Goal: Task Accomplishment & Management: Manage account settings

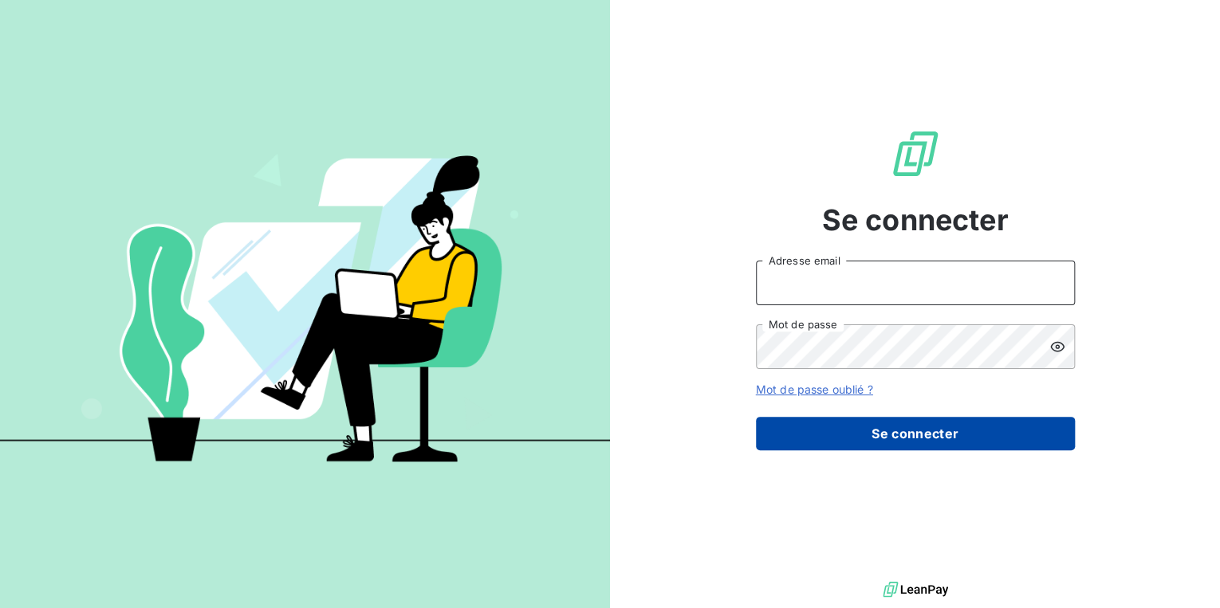
type input "a.gandolfi@soudecoup.fr"
click at [858, 439] on button "Se connecter" at bounding box center [915, 433] width 319 height 33
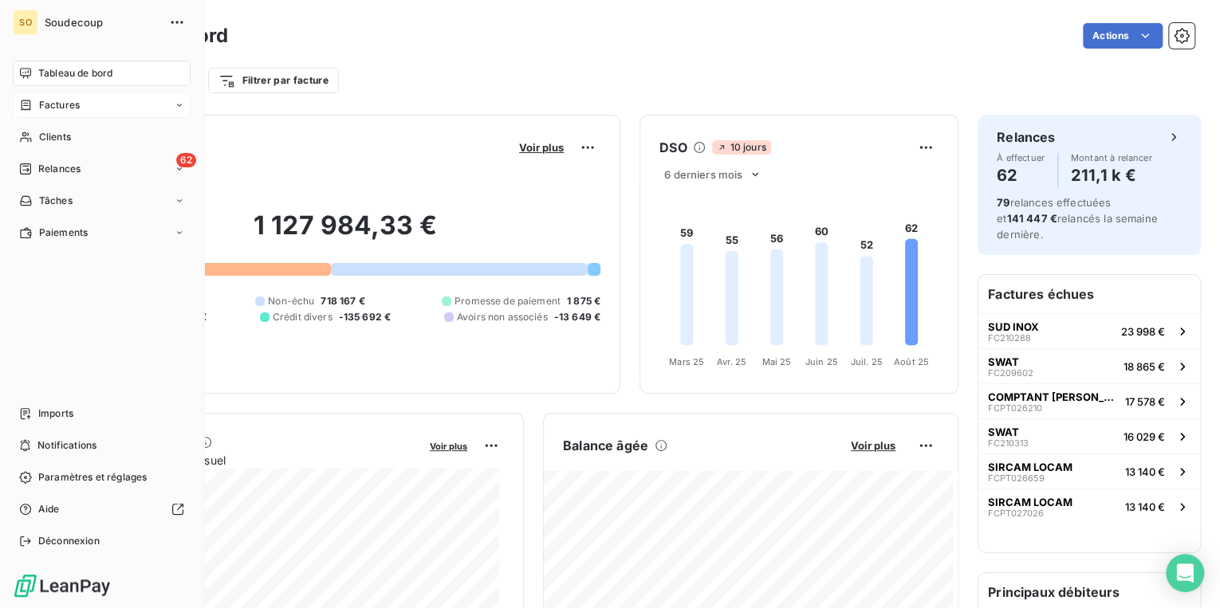
click at [57, 102] on span "Factures" at bounding box center [59, 105] width 41 height 14
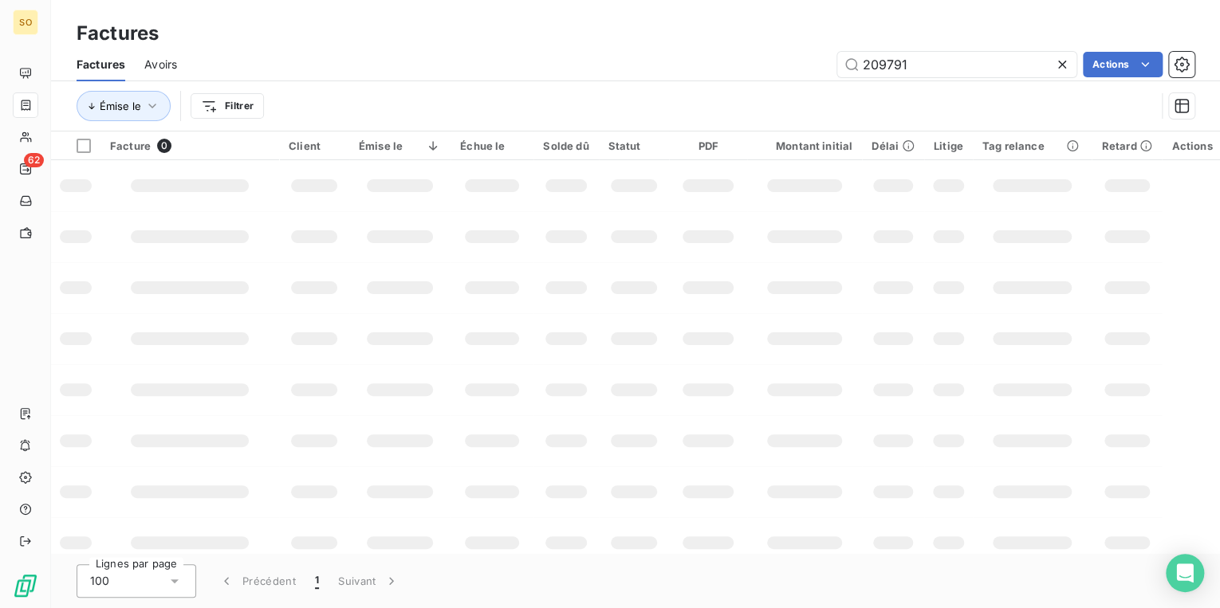
drag, startPoint x: 870, startPoint y: 54, endPoint x: 1199, endPoint y: 44, distance: 329.4
click at [1164, 61] on div "209791 Actions" at bounding box center [695, 65] width 998 height 26
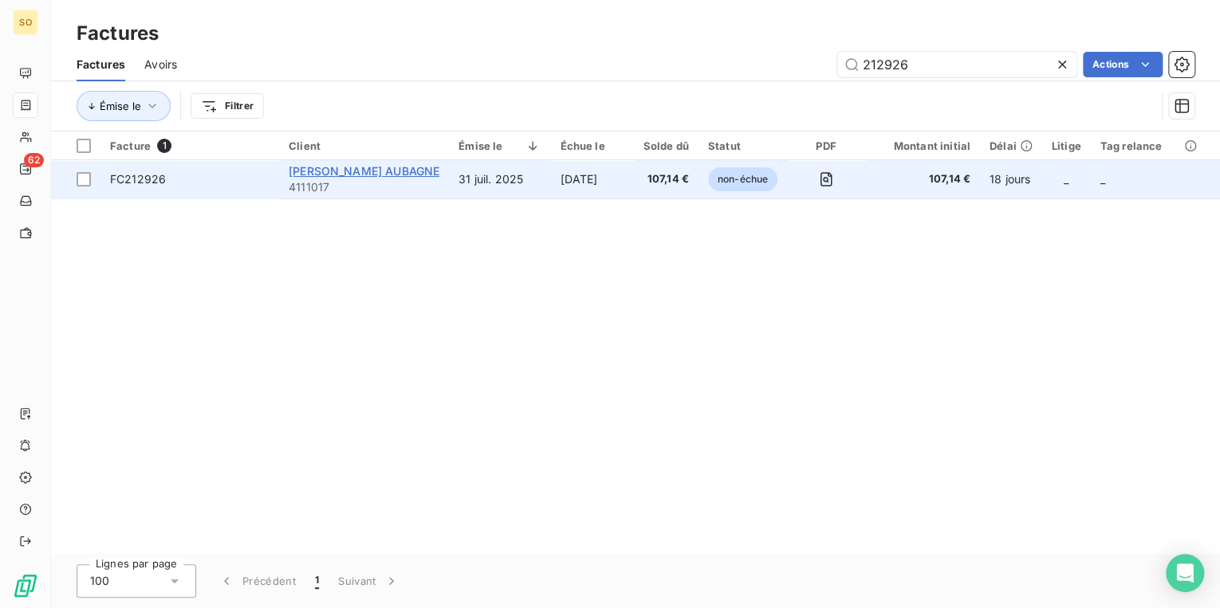
type input "212926"
click at [332, 174] on span "[PERSON_NAME] AUBAGNE" at bounding box center [364, 171] width 151 height 14
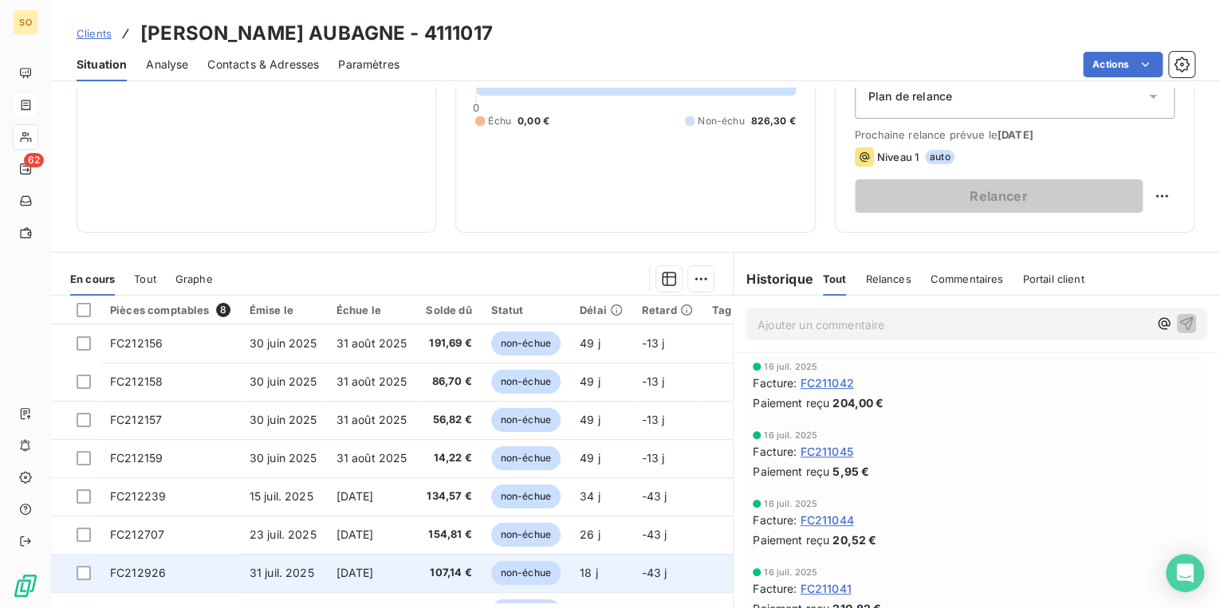
click at [527, 570] on span "non-échue" at bounding box center [525, 573] width 69 height 24
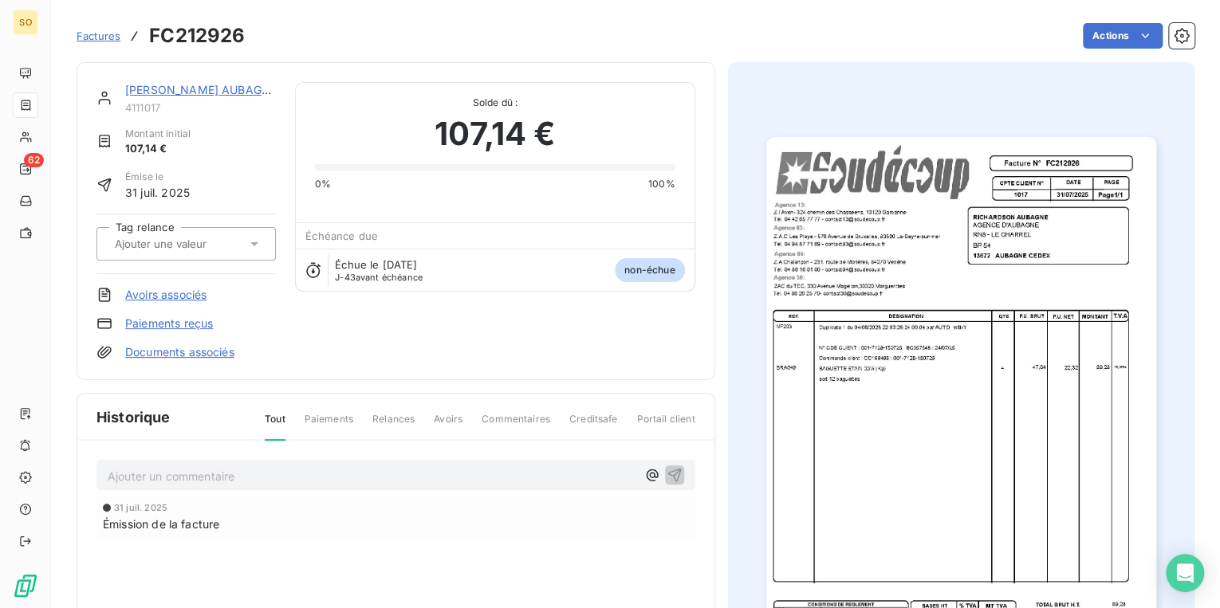
click at [836, 360] on img "button" at bounding box center [961, 413] width 390 height 552
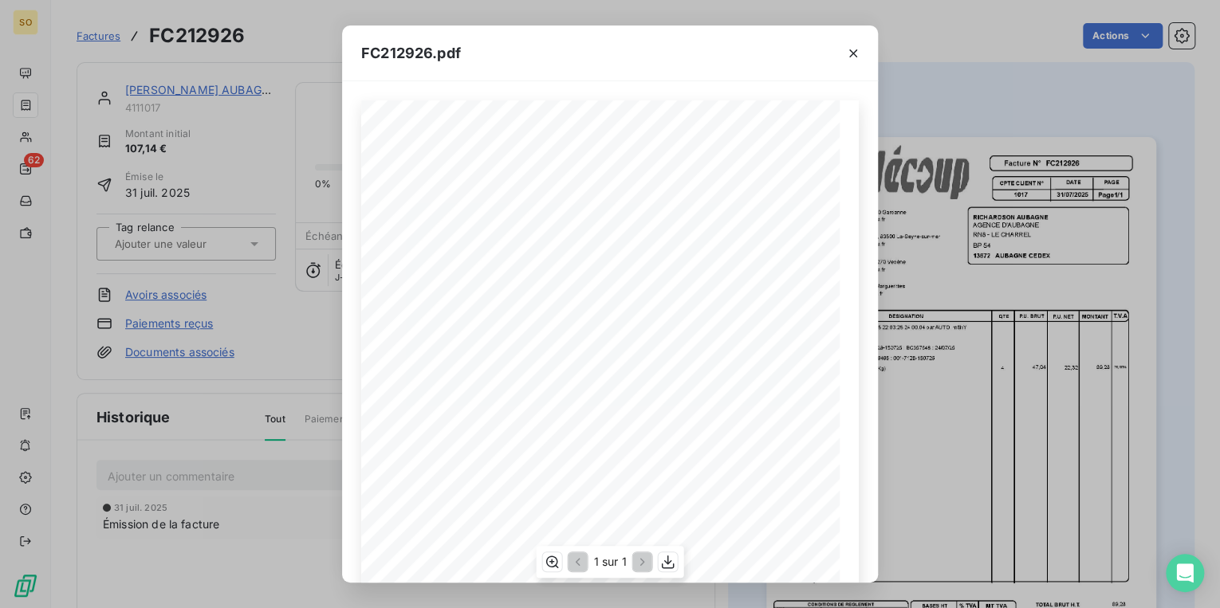
scroll to position [213, 0]
click at [859, 50] on icon "button" at bounding box center [853, 53] width 16 height 16
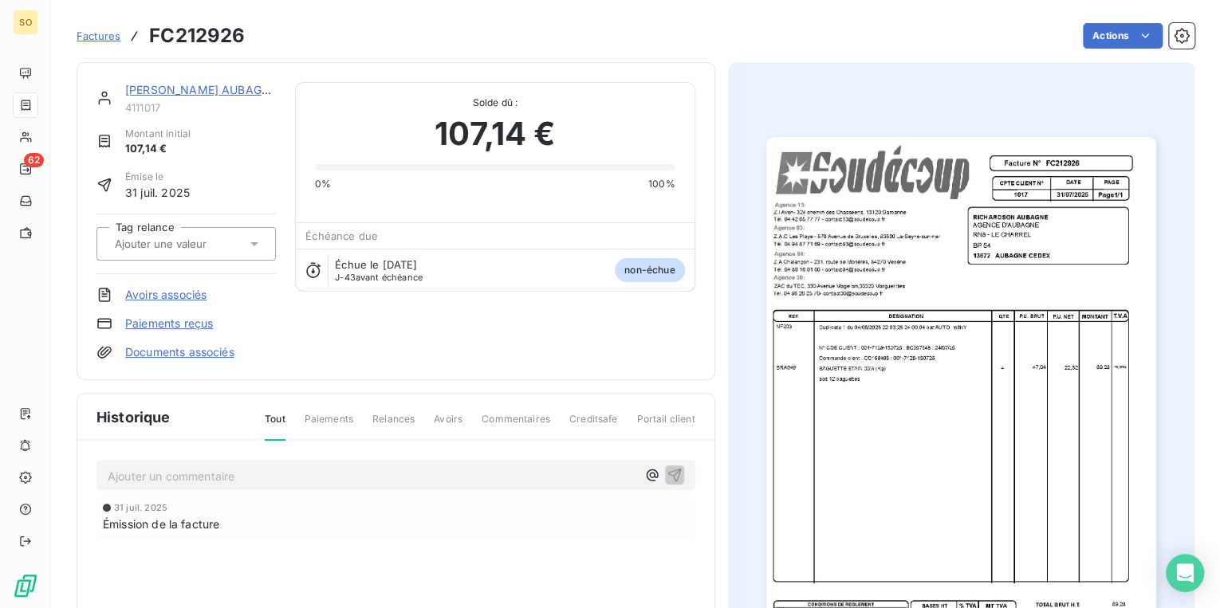
click at [100, 37] on span "Factures" at bounding box center [99, 35] width 44 height 13
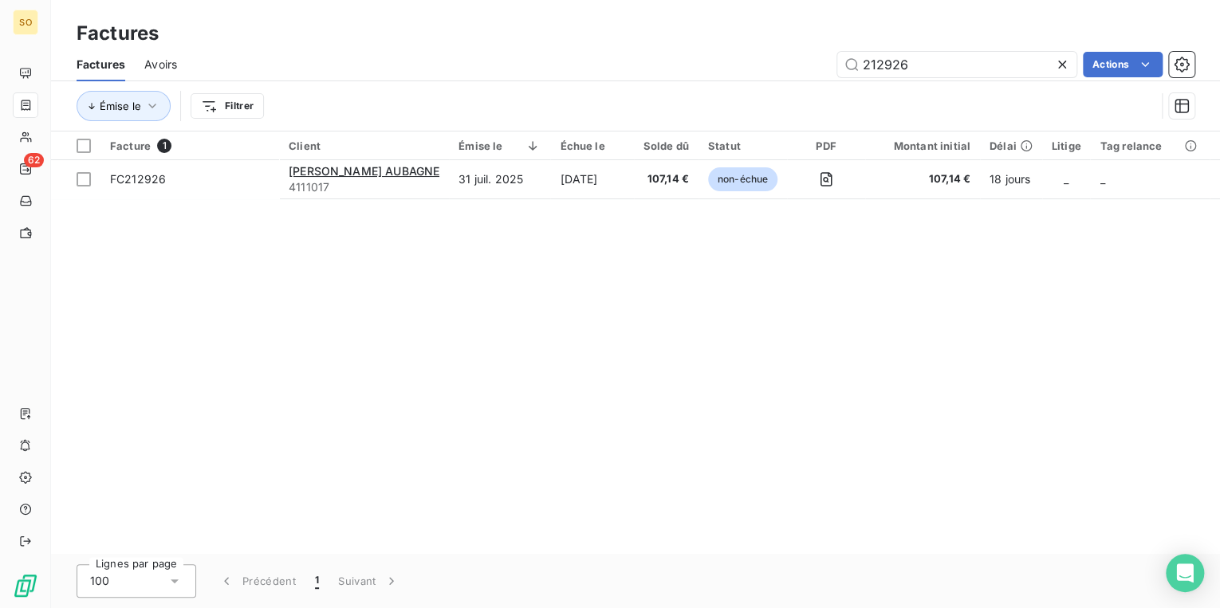
drag, startPoint x: 877, startPoint y: 57, endPoint x: 1087, endPoint y: 48, distance: 209.9
click at [1030, 49] on div "Factures Avoirs 212926 Actions" at bounding box center [635, 64] width 1169 height 33
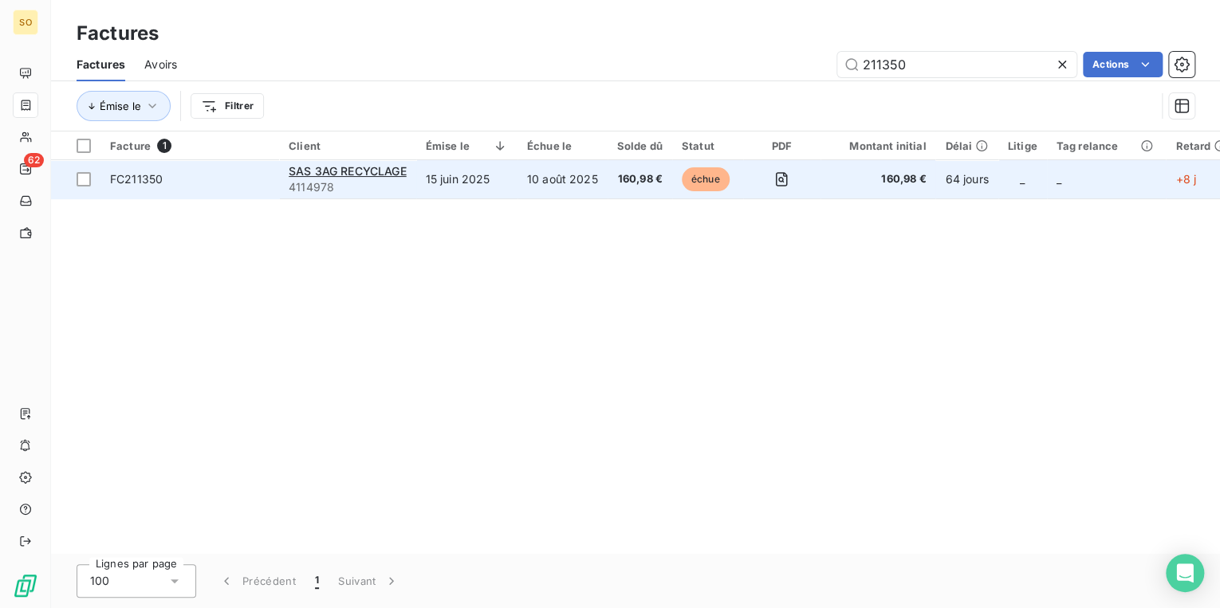
type input "211350"
click at [698, 180] on span "échue" at bounding box center [706, 179] width 48 height 24
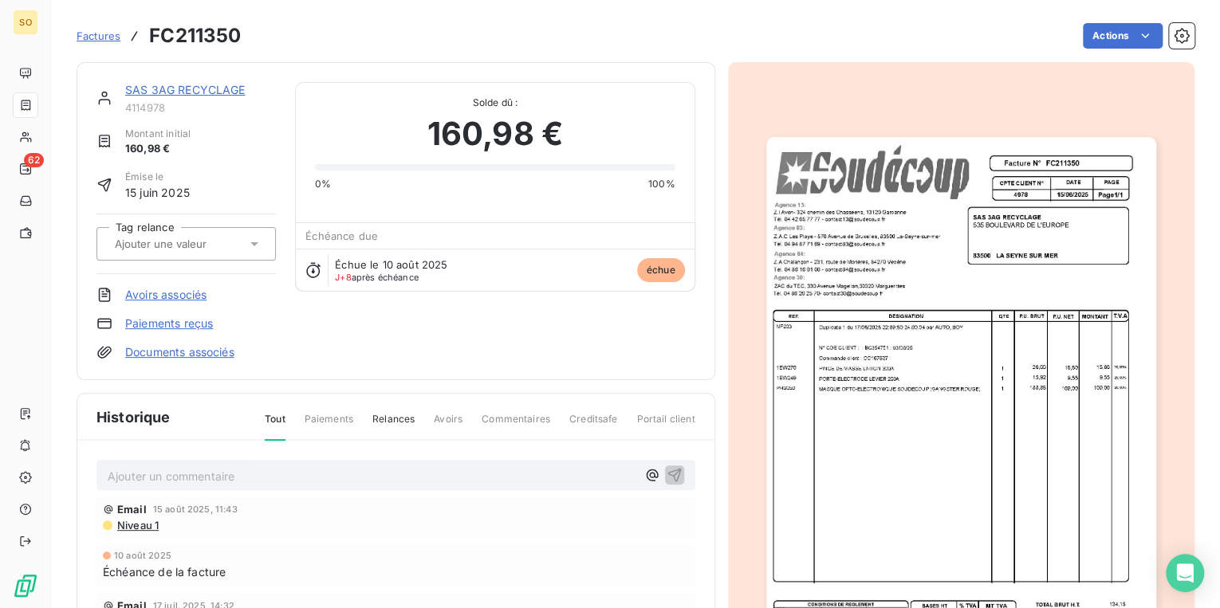
click at [1097, 32] on html "SO 62 Factures FC211350 Actions SAS 3AG RECYCLAGE 4114978 Montant initial 160,9…" at bounding box center [610, 304] width 1220 height 608
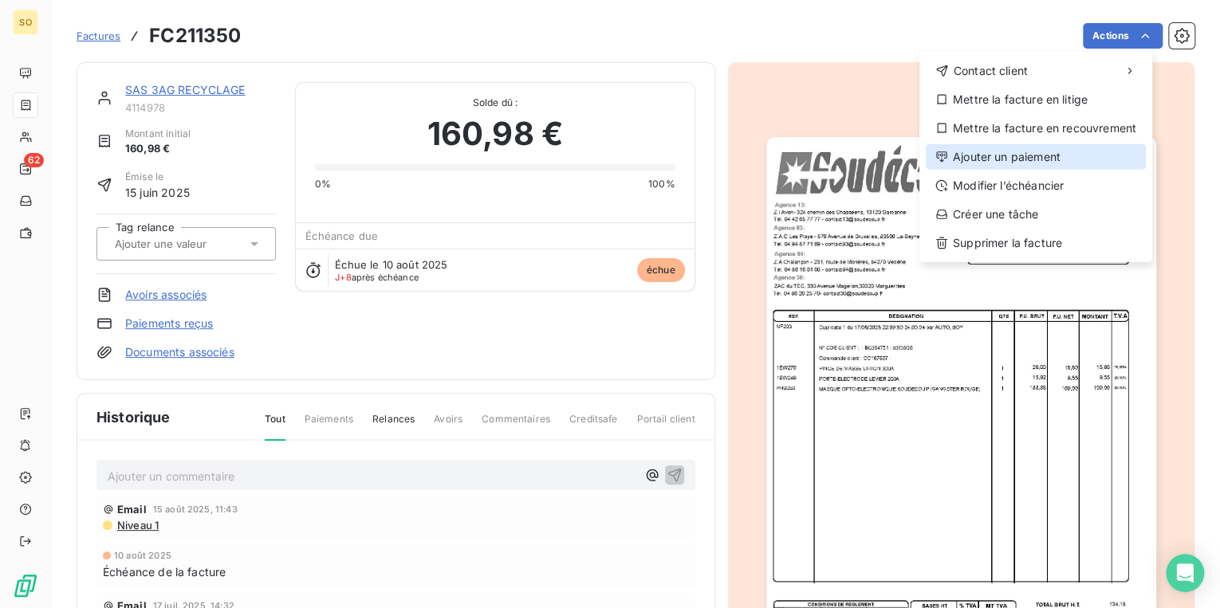
click at [1013, 167] on div "Ajouter un paiement" at bounding box center [1036, 157] width 220 height 26
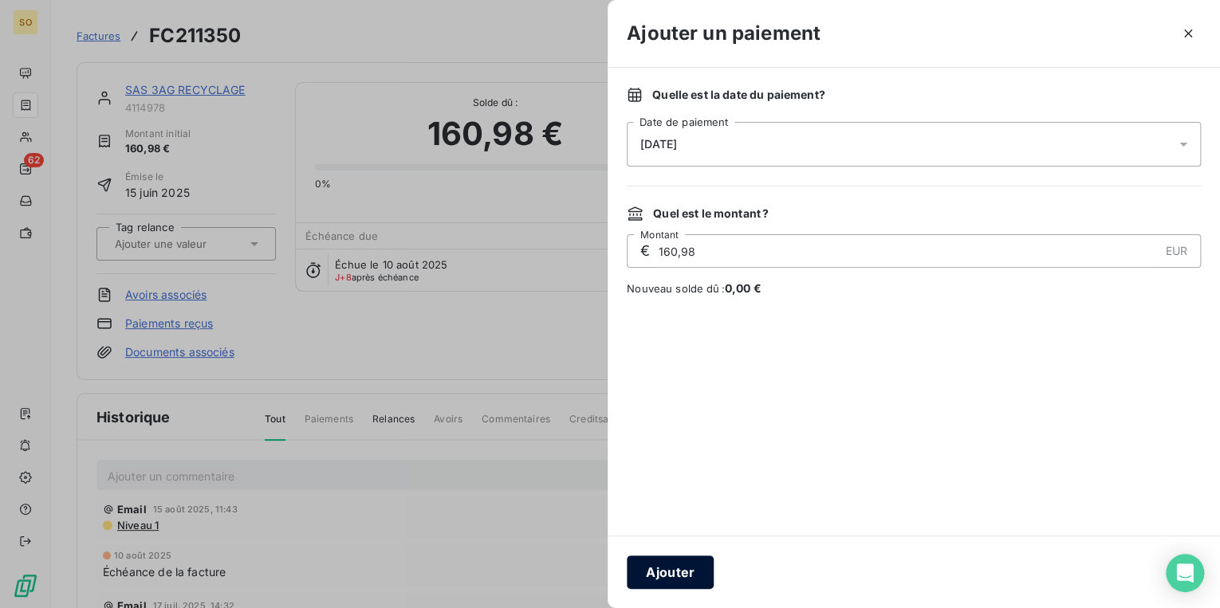
click at [687, 571] on button "Ajouter" at bounding box center [670, 572] width 87 height 33
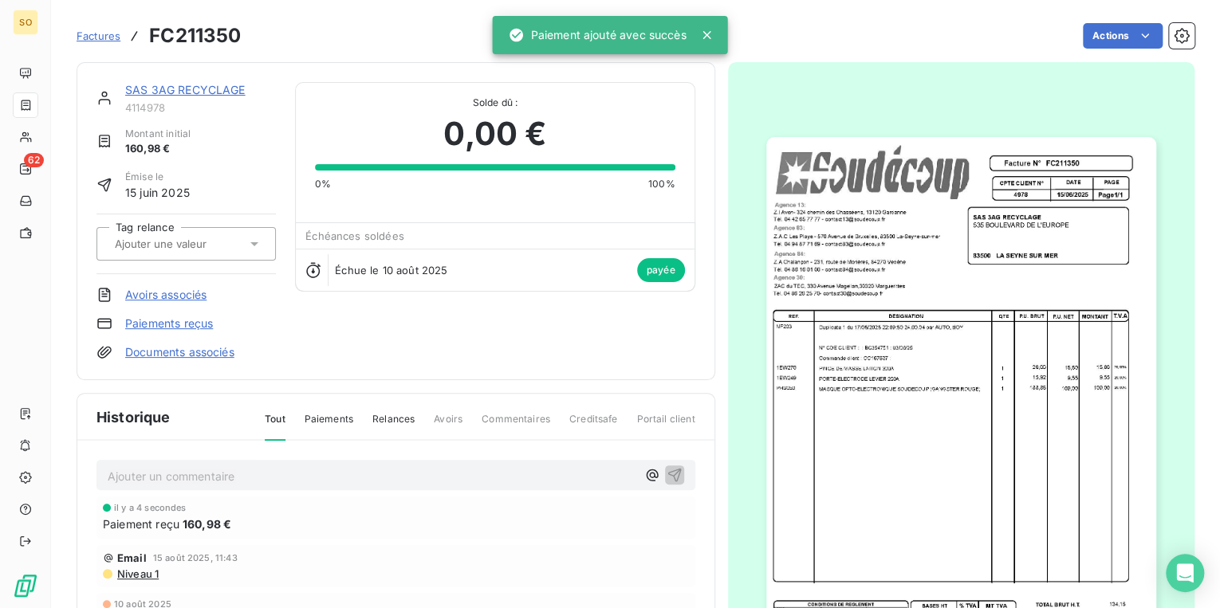
click at [110, 34] on span "Factures" at bounding box center [99, 35] width 44 height 13
